Goal: Transaction & Acquisition: Purchase product/service

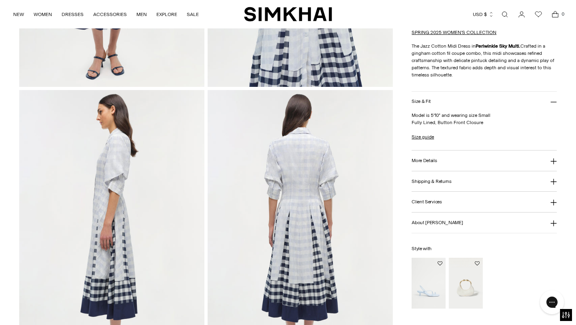
click at [107, 194] on img at bounding box center [111, 229] width 185 height 278
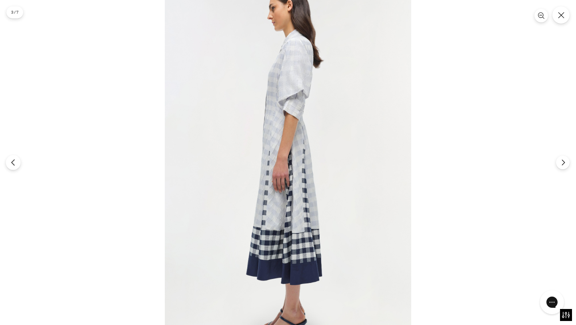
click at [16, 161] on icon "Previous" at bounding box center [13, 162] width 7 height 7
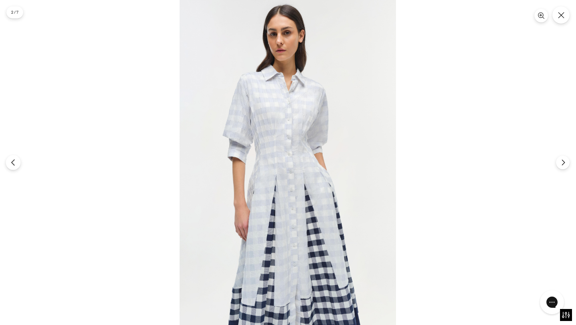
click at [17, 158] on button "Previous" at bounding box center [13, 162] width 15 height 15
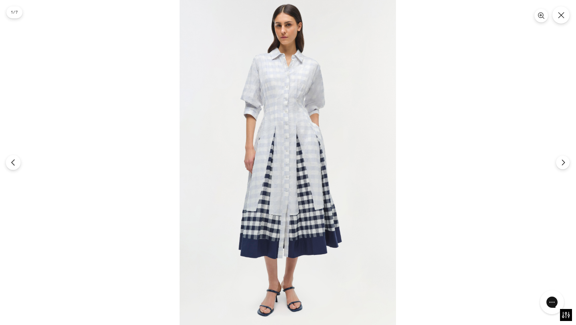
click at [14, 158] on button "Previous" at bounding box center [13, 162] width 15 height 15
